Goal: Transaction & Acquisition: Purchase product/service

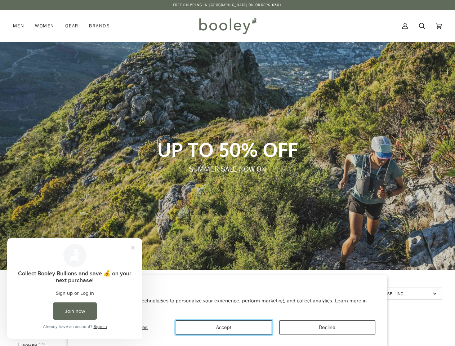
click at [224, 327] on button "Accept" at bounding box center [224, 328] width 96 height 14
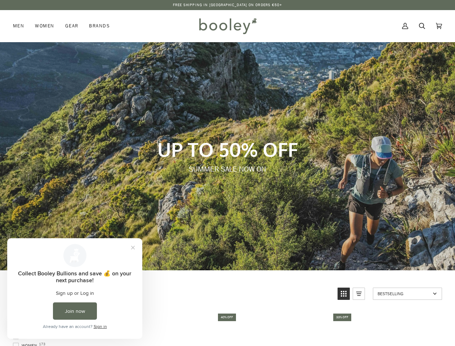
click at [228, 5] on p "Free Shipping in [GEOGRAPHIC_DATA] on Orders €50+" at bounding box center [228, 5] width 110 height 6
click at [408, 294] on span "Bestselling" at bounding box center [404, 294] width 53 height 6
click at [133, 248] on button "Close prompt" at bounding box center [133, 247] width 13 height 13
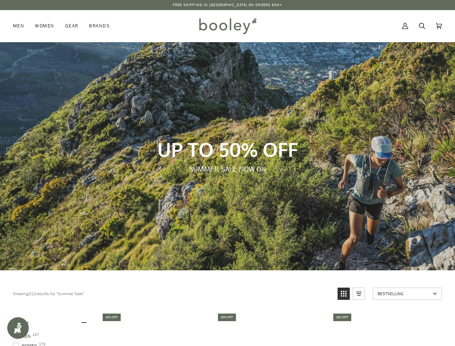
click at [75, 311] on button "Join now" at bounding box center [75, 311] width 44 height 17
